Goal: Task Accomplishment & Management: Manage account settings

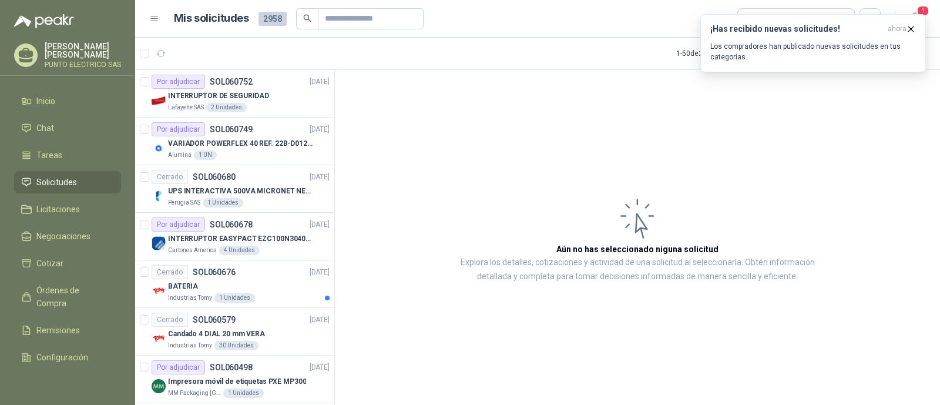
click at [805, 42] on p "Los compradores han publicado nuevas solicitudes en tus categorías." at bounding box center [813, 51] width 206 height 21
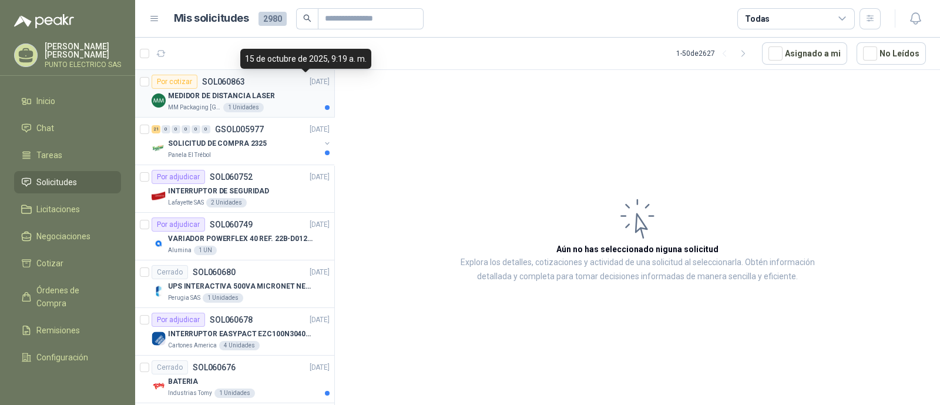
click at [288, 92] on div "MEDIDOR DE DISTANCIA LASER" at bounding box center [249, 96] width 162 height 14
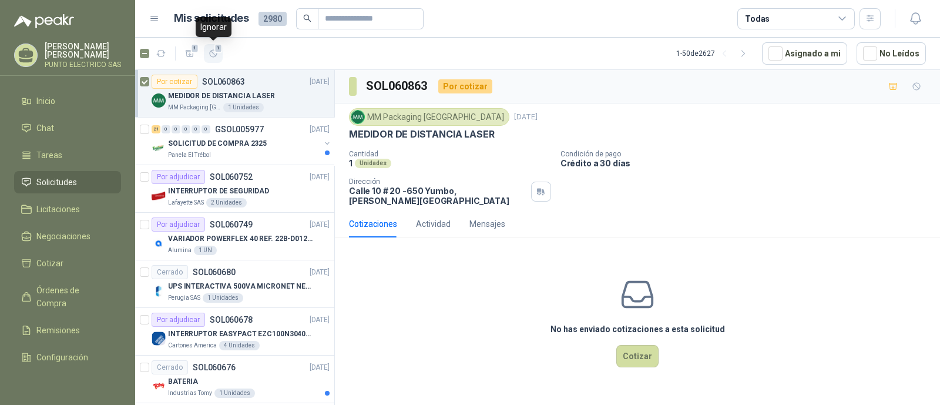
click at [216, 52] on span "1" at bounding box center [218, 47] width 8 height 9
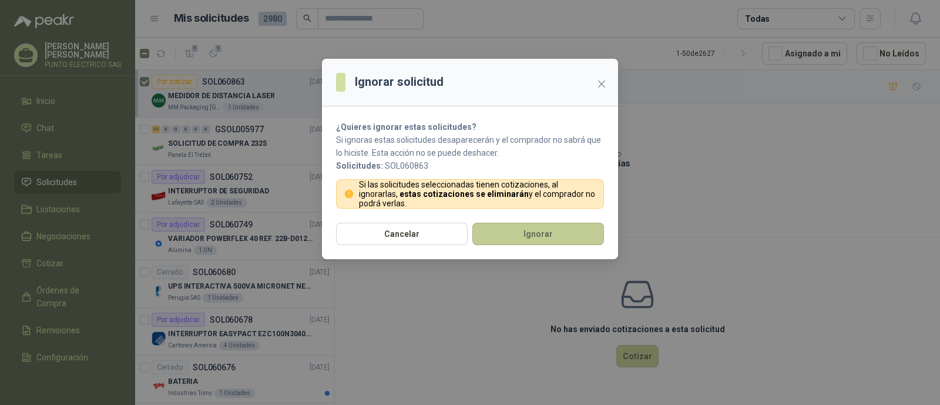
click at [541, 238] on button "Ignorar" at bounding box center [538, 234] width 132 height 22
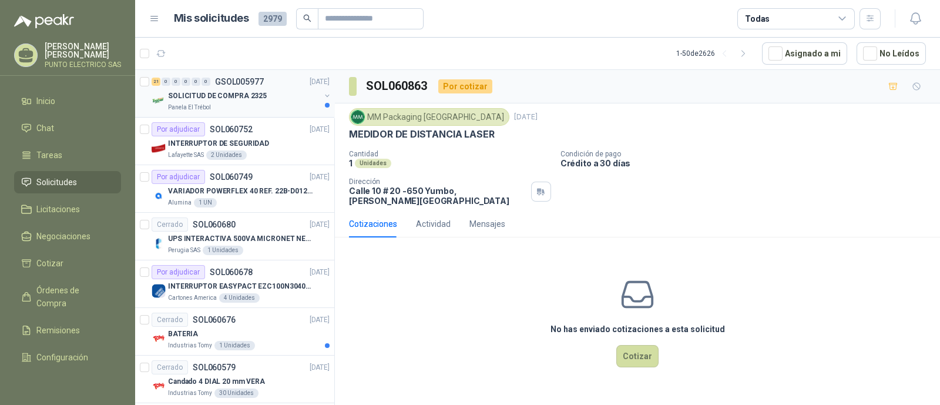
click at [245, 98] on p "SOLICITUD DE COMPRA 2325" at bounding box center [217, 95] width 99 height 11
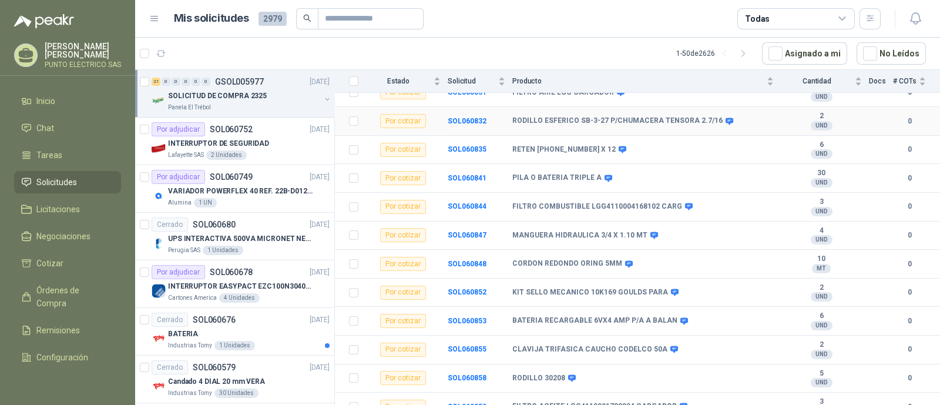
scroll to position [418, 0]
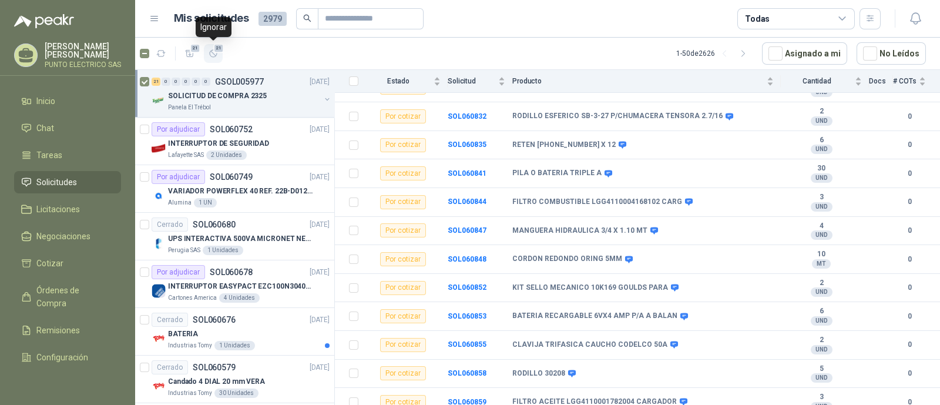
click at [211, 53] on icon "button" at bounding box center [213, 54] width 10 height 10
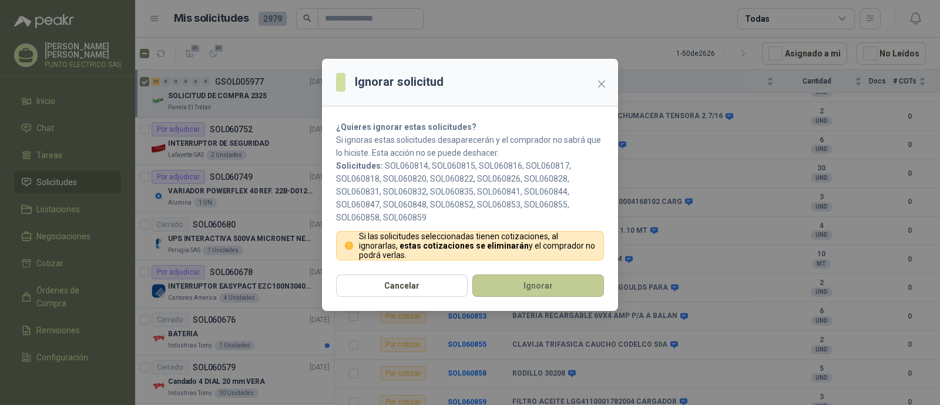
click at [541, 278] on button "Ignorar" at bounding box center [538, 285] width 132 height 22
